Goal: Task Accomplishment & Management: Manage account settings

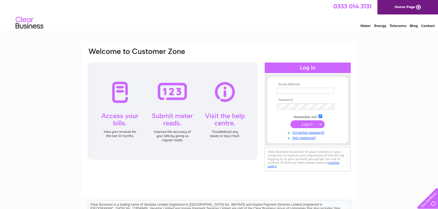
type input "newdolphingarage@hotmail.co.uk"
click at [307, 124] on input "submit" at bounding box center [307, 124] width 34 height 8
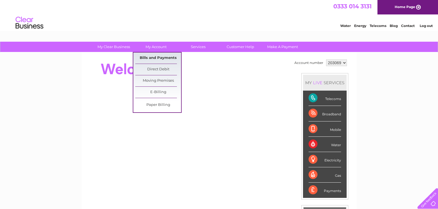
click at [158, 57] on link "Bills and Payments" at bounding box center [158, 57] width 46 height 11
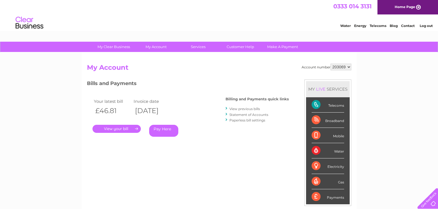
click at [116, 127] on link "." at bounding box center [116, 129] width 48 height 8
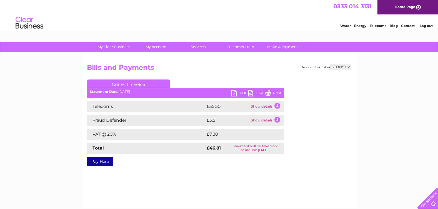
click at [268, 95] on link "Print" at bounding box center [272, 94] width 17 height 8
click at [427, 25] on link "Log out" at bounding box center [425, 26] width 13 height 4
